Goal: Find specific page/section: Find specific page/section

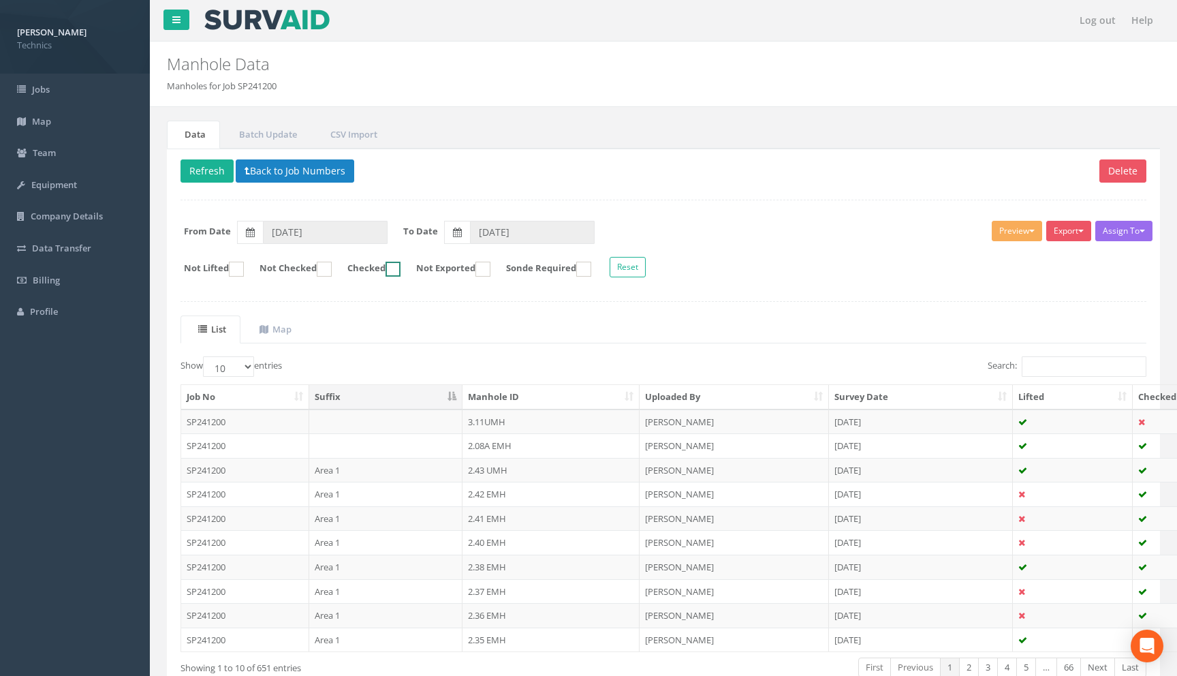
click at [400, 264] on label "Checked" at bounding box center [367, 269] width 67 height 15
click at [400, 269] on ins at bounding box center [392, 269] width 15 height 15
checkbox input "false"
click at [326, 166] on button "Back to Job Numbers" at bounding box center [295, 170] width 119 height 23
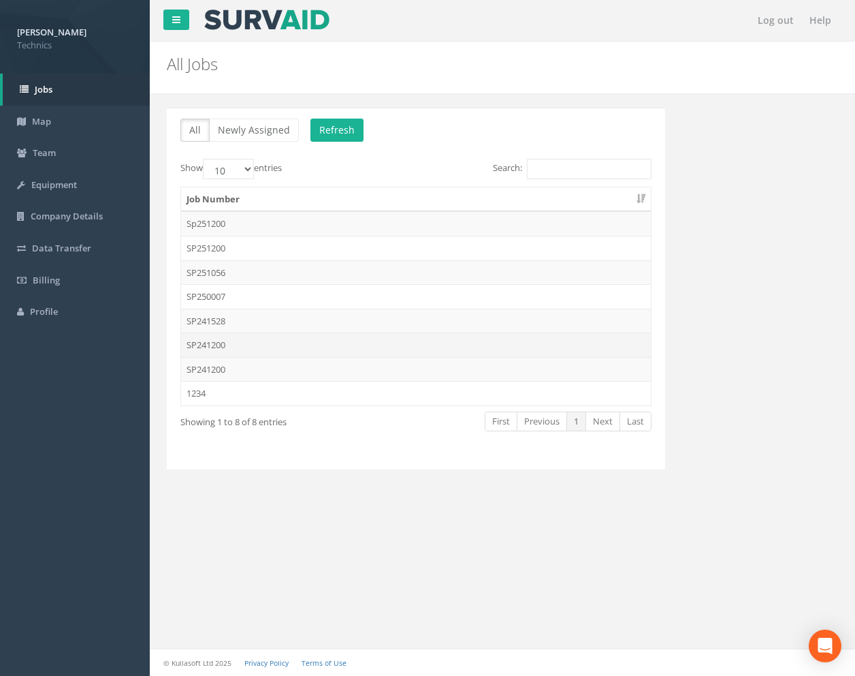
click at [289, 350] on td "SP241200" at bounding box center [416, 344] width 470 height 25
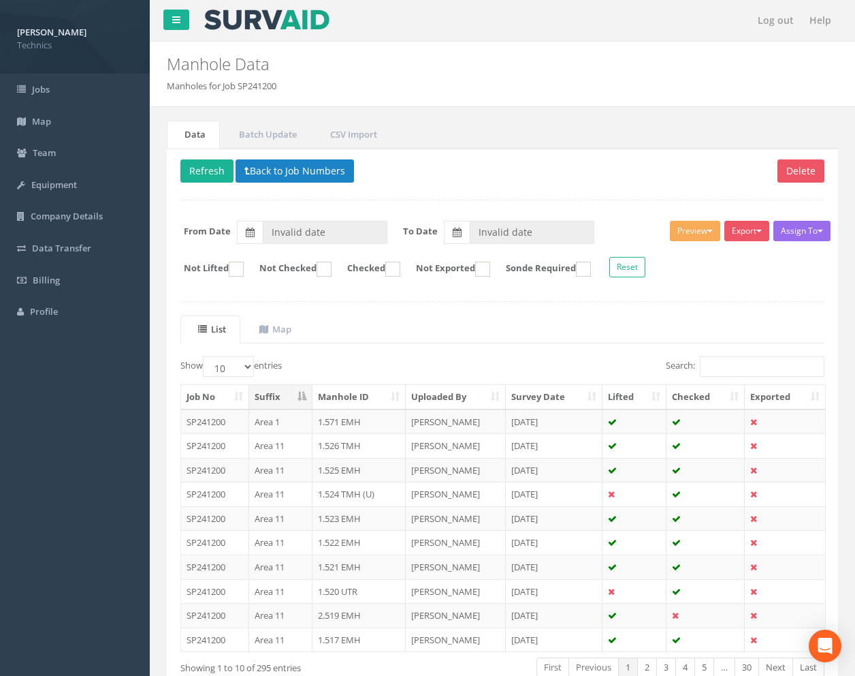
type input "[DATE]"
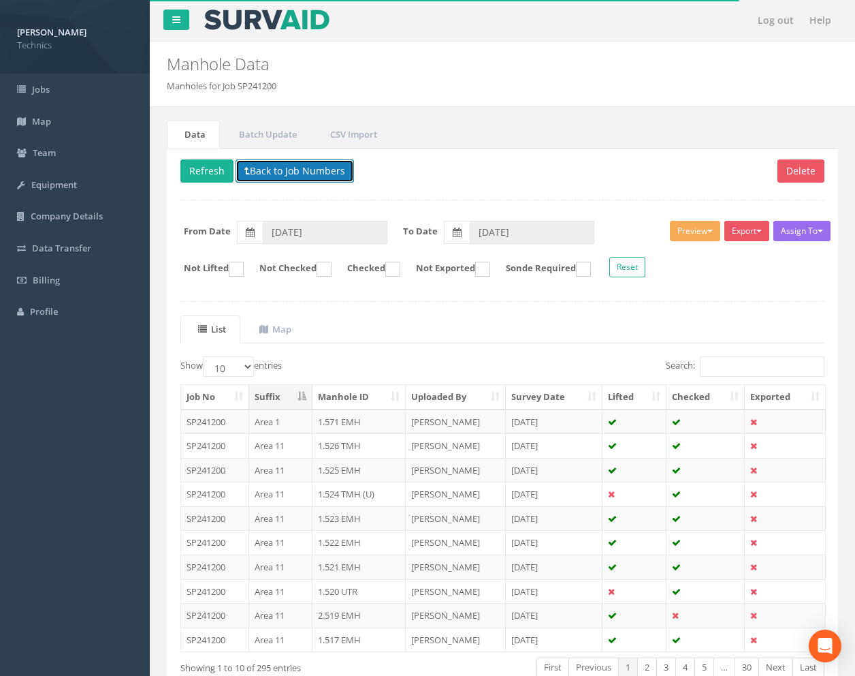
click at [292, 163] on button "Back to Job Numbers" at bounding box center [295, 170] width 119 height 23
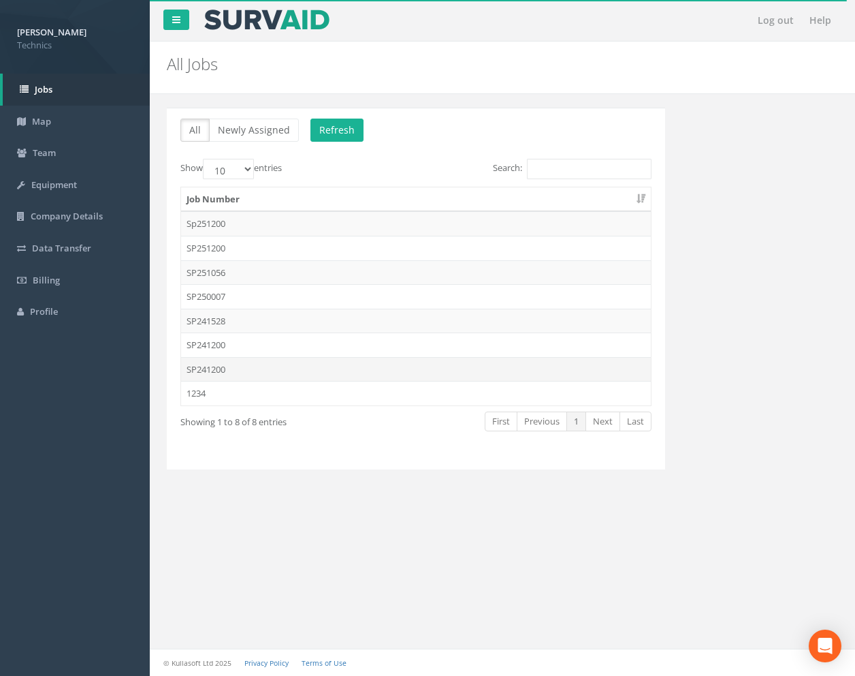
click at [317, 368] on td "SP241200" at bounding box center [416, 369] width 470 height 25
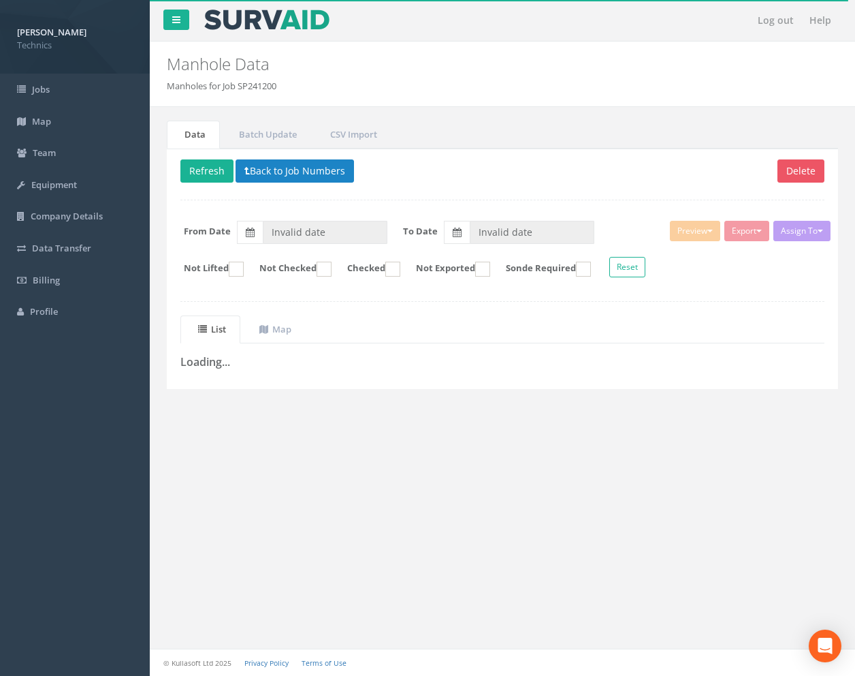
type input "[DATE]"
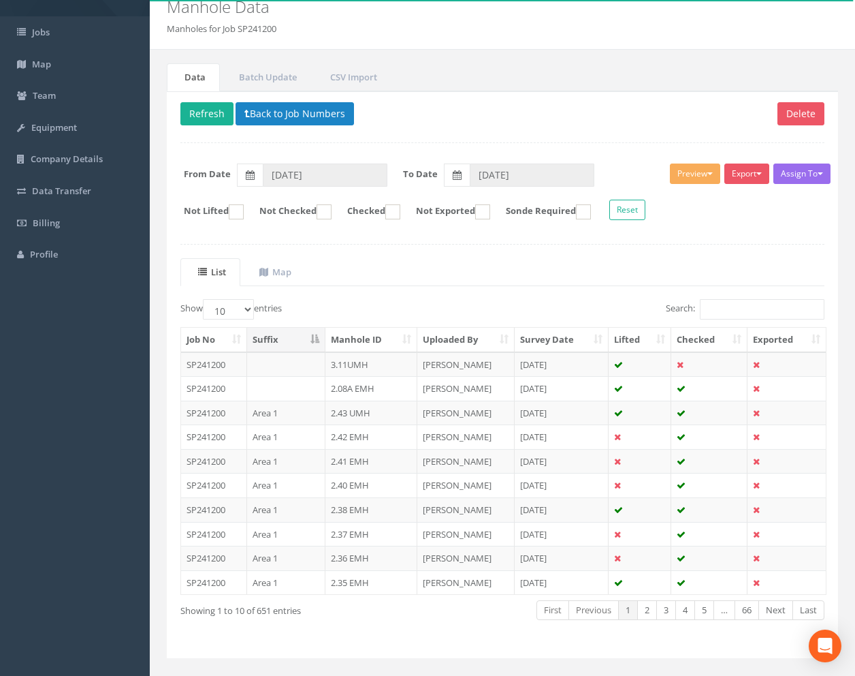
scroll to position [84, 0]
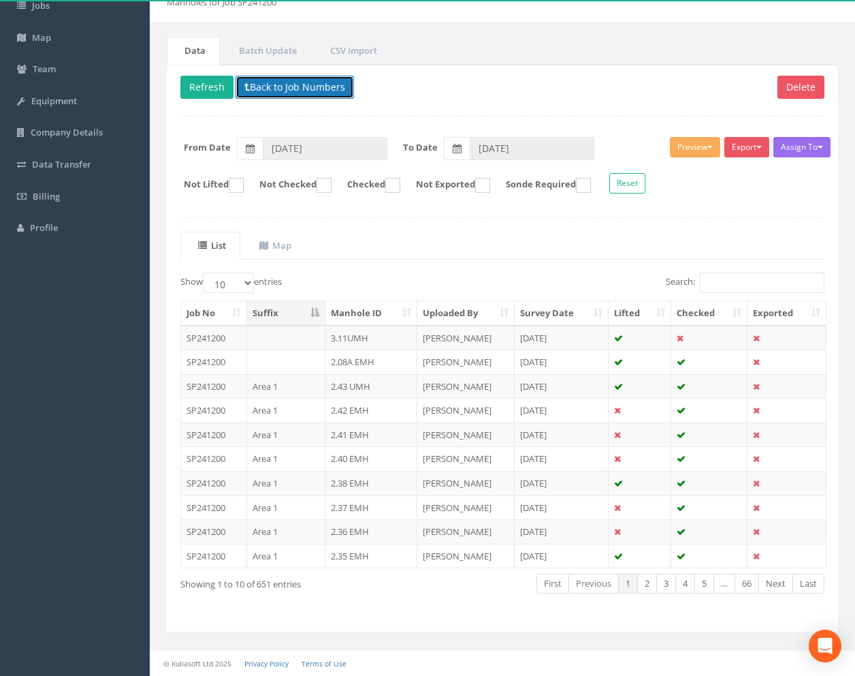
click at [294, 91] on button "Back to Job Numbers" at bounding box center [295, 87] width 119 height 23
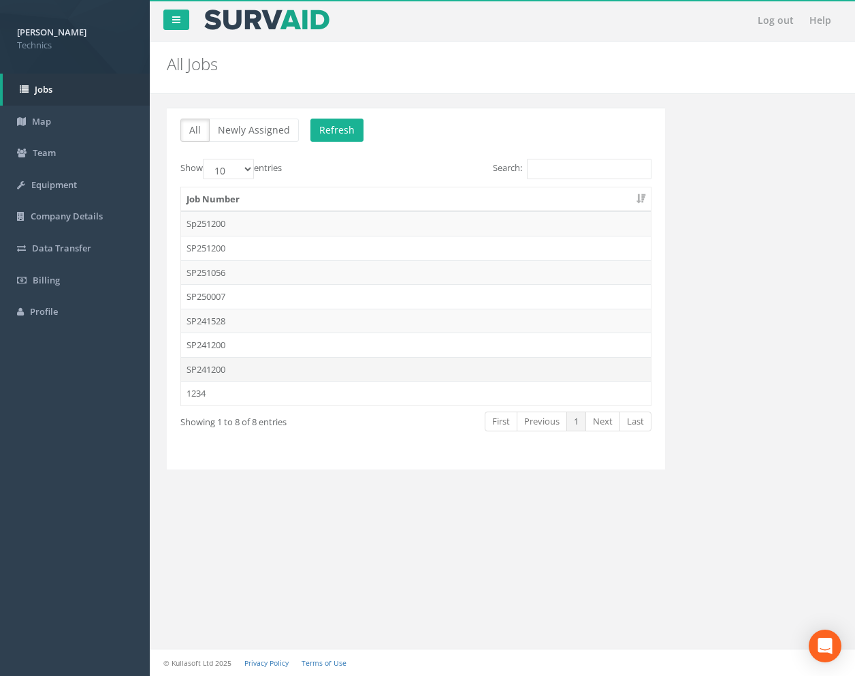
click at [276, 368] on td "SP241200" at bounding box center [416, 369] width 470 height 25
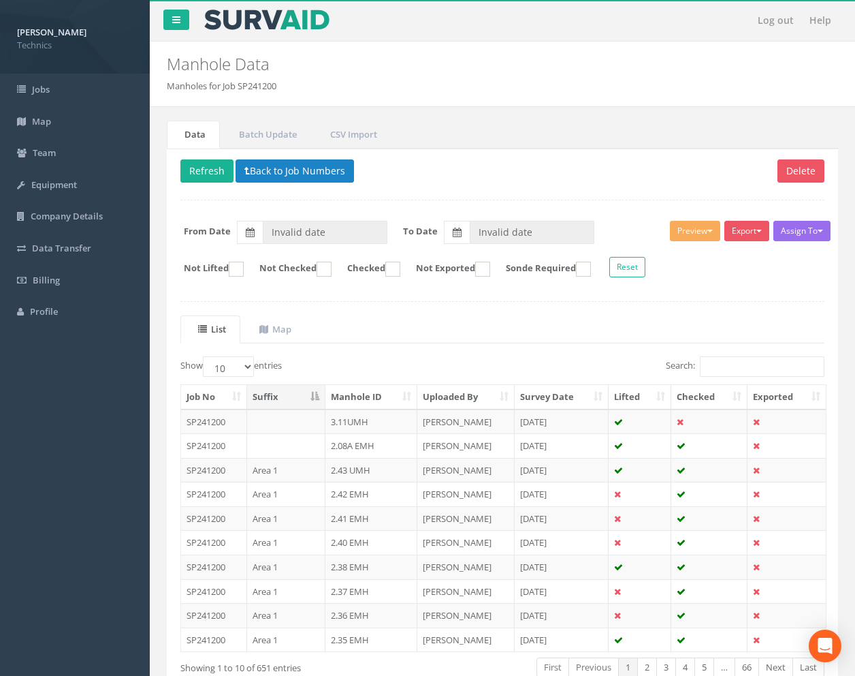
type input "[DATE]"
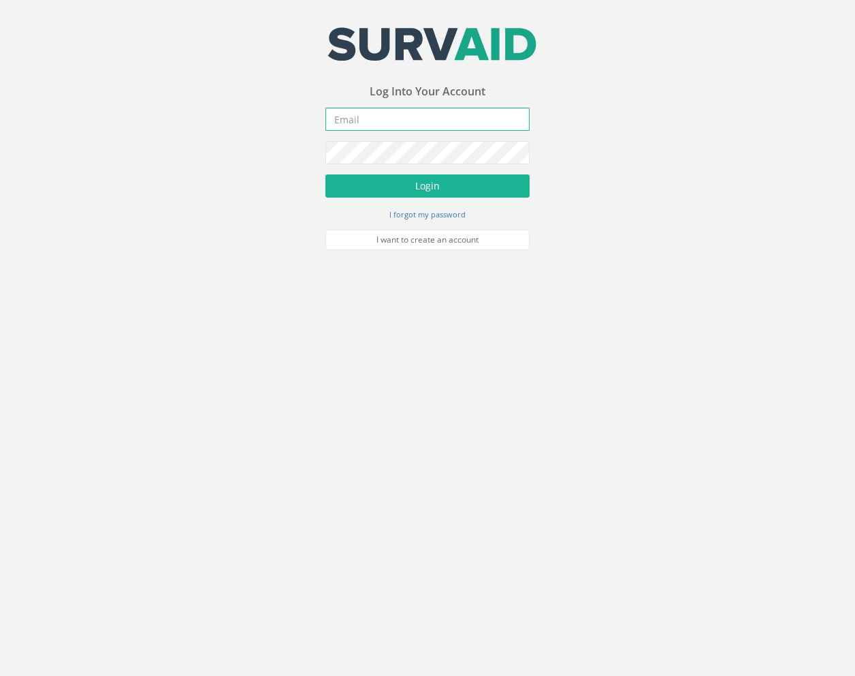
click at [439, 123] on input "email" at bounding box center [428, 119] width 204 height 23
type input "[PERSON_NAME][EMAIL_ADDRESS][PERSON_NAME][DOMAIN_NAME]"
click at [326, 174] on button "Login" at bounding box center [428, 185] width 204 height 23
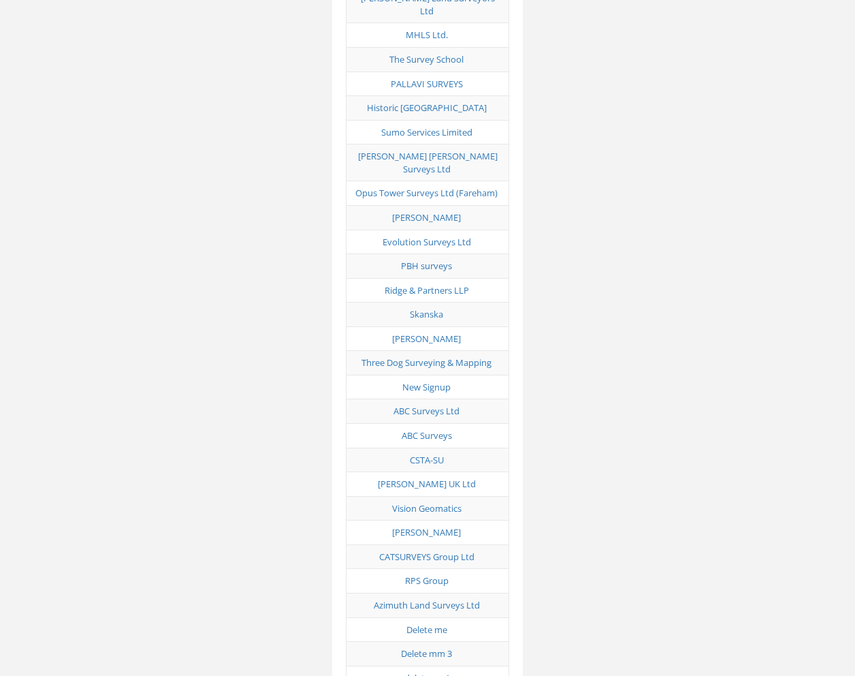
scroll to position [6791, 0]
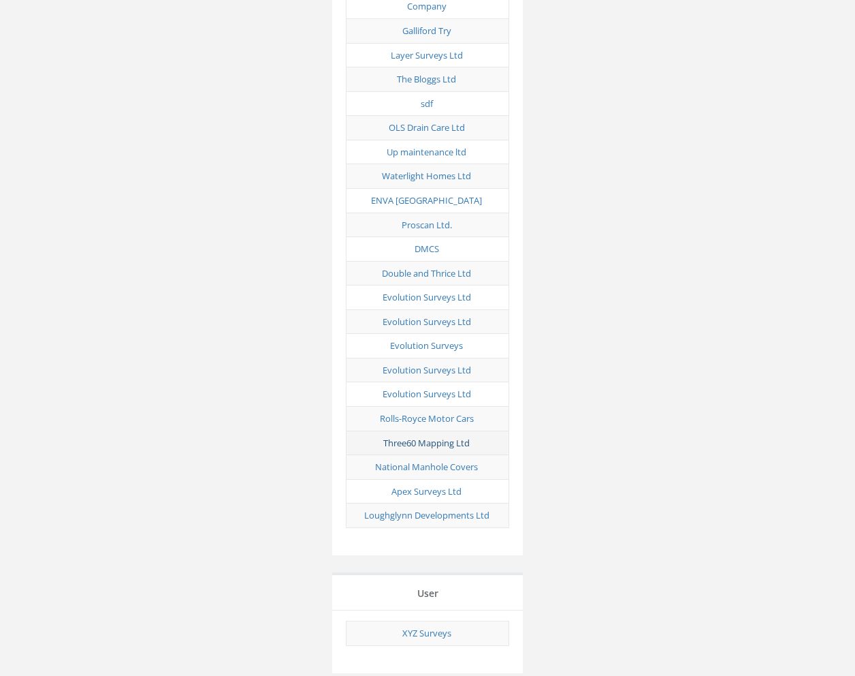
click at [430, 437] on link "Three60 Mapping Ltd" at bounding box center [426, 443] width 86 height 12
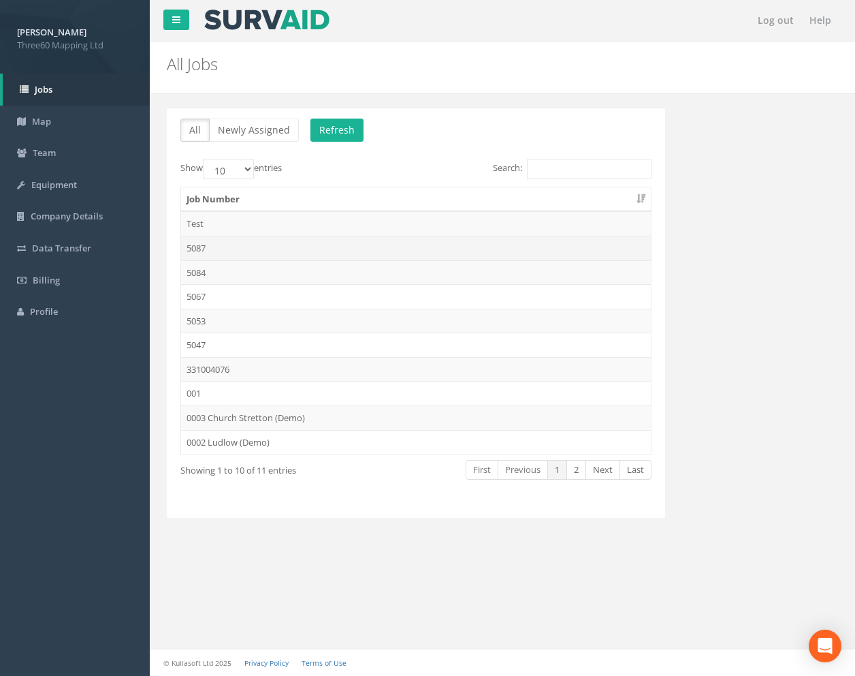
click at [253, 245] on td "5087" at bounding box center [416, 248] width 470 height 25
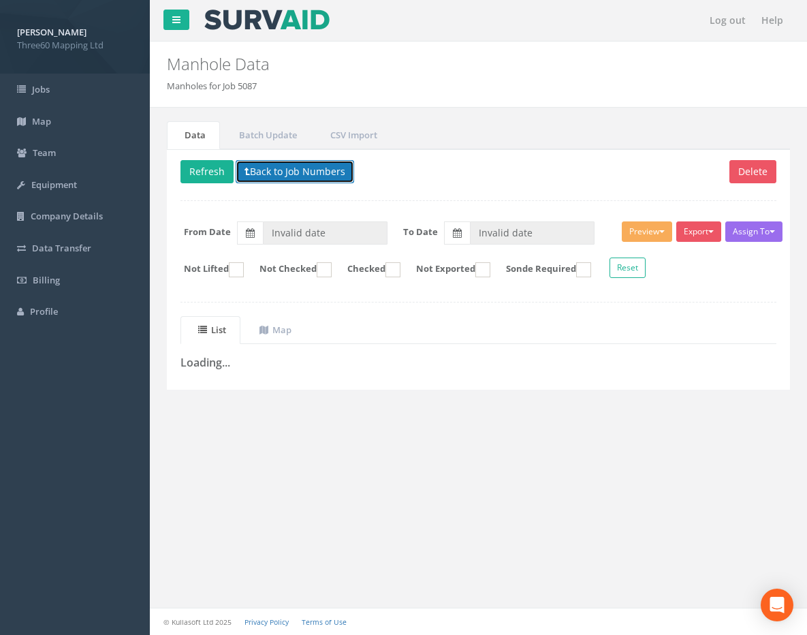
click at [266, 174] on button "Back to Job Numbers" at bounding box center [295, 171] width 119 height 23
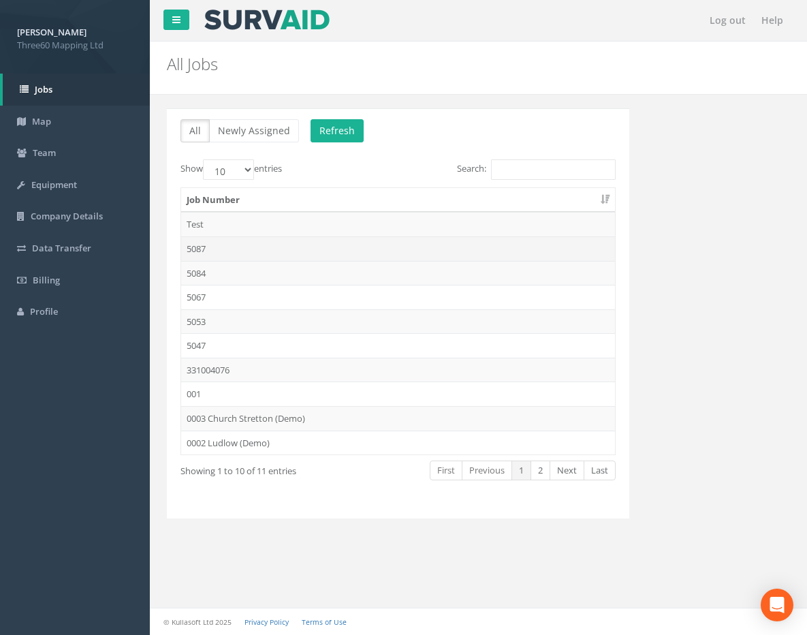
click at [291, 252] on td "5087" at bounding box center [398, 248] width 434 height 25
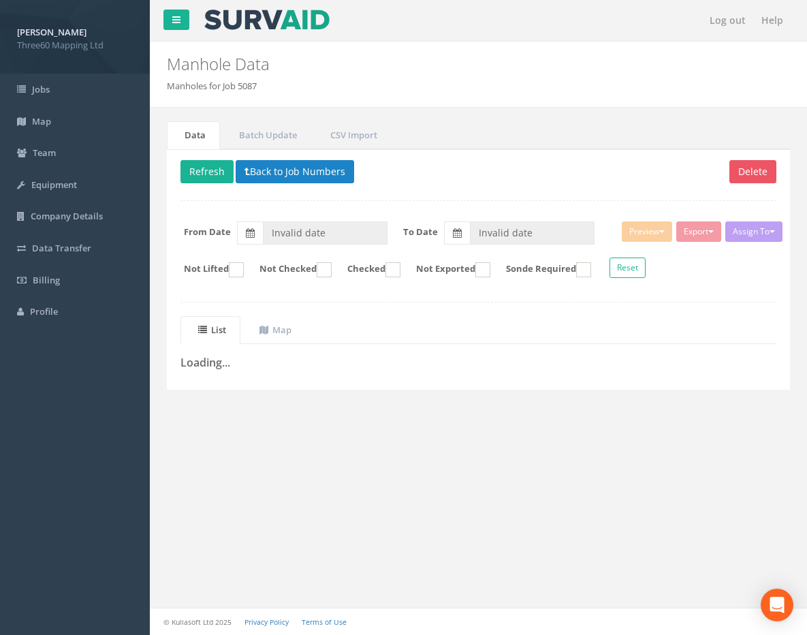
type input "26/08/2025"
type input "02/09/2025"
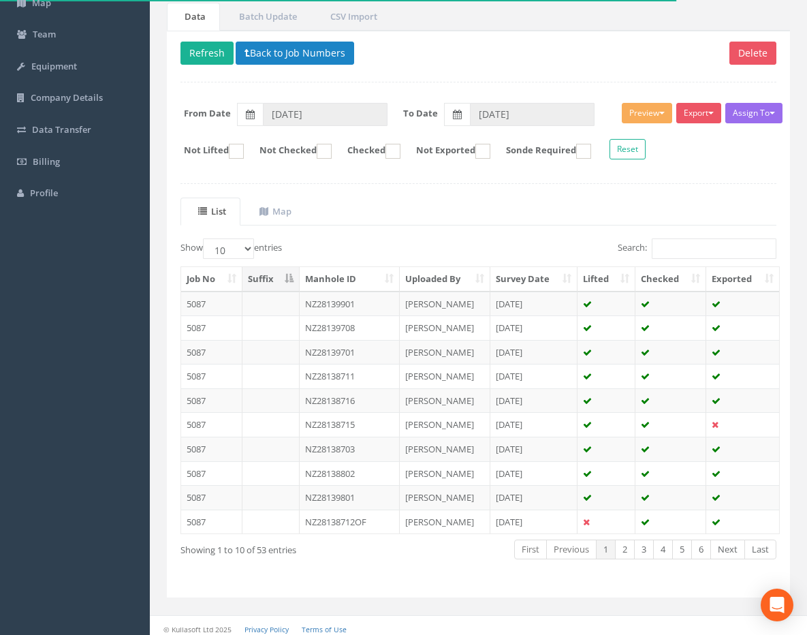
scroll to position [125, 0]
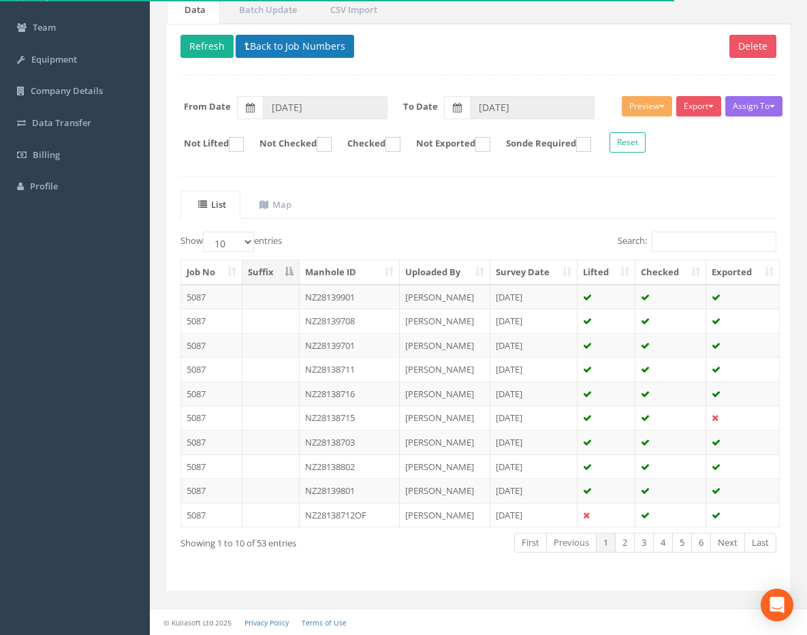
click at [311, 50] on button "Back to Job Numbers" at bounding box center [295, 46] width 119 height 23
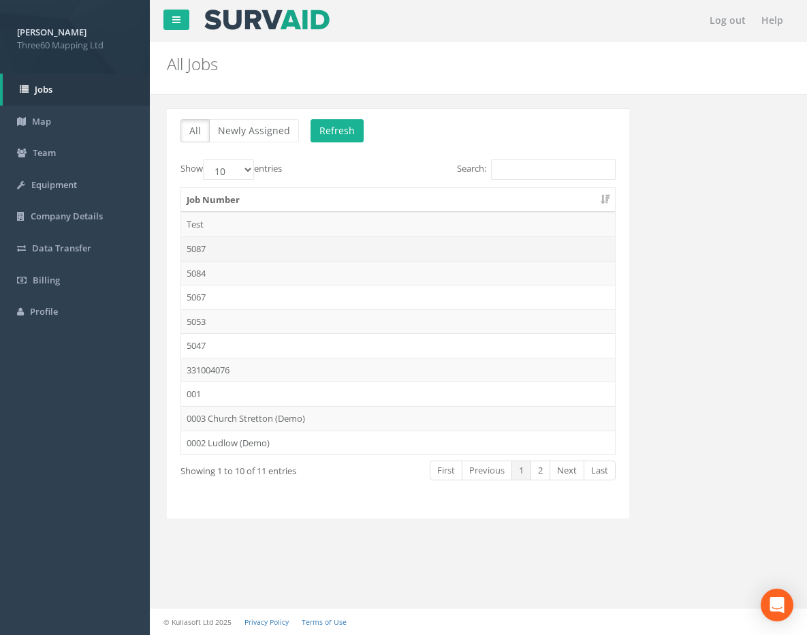
click at [252, 249] on td "5087" at bounding box center [398, 248] width 434 height 25
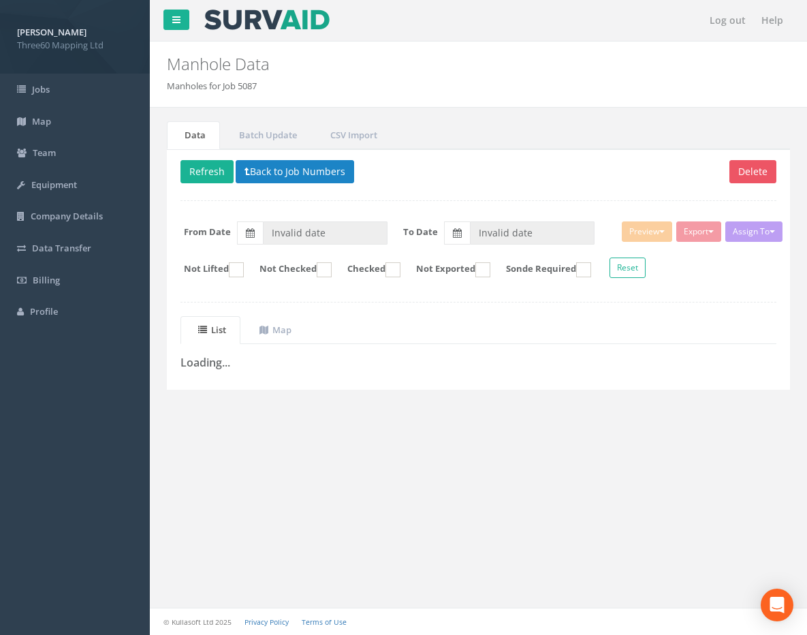
type input "26/08/2025"
type input "02/09/2025"
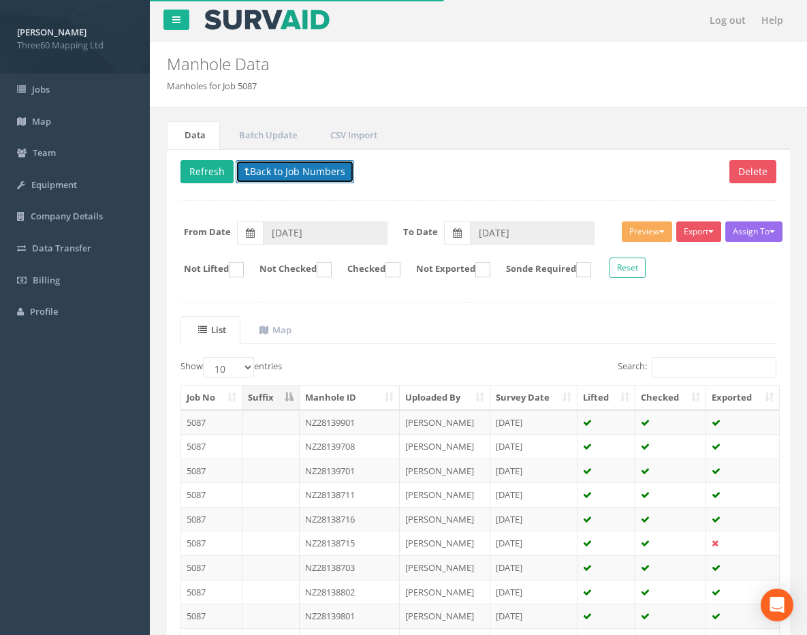
click at [272, 170] on button "Back to Job Numbers" at bounding box center [295, 171] width 119 height 23
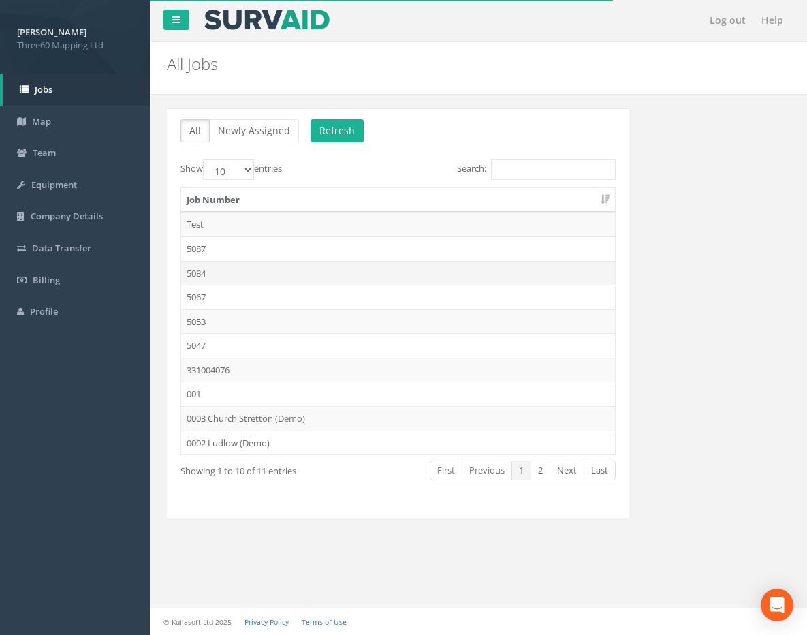
click at [260, 268] on td "5084" at bounding box center [398, 273] width 434 height 25
